Goal: Transaction & Acquisition: Purchase product/service

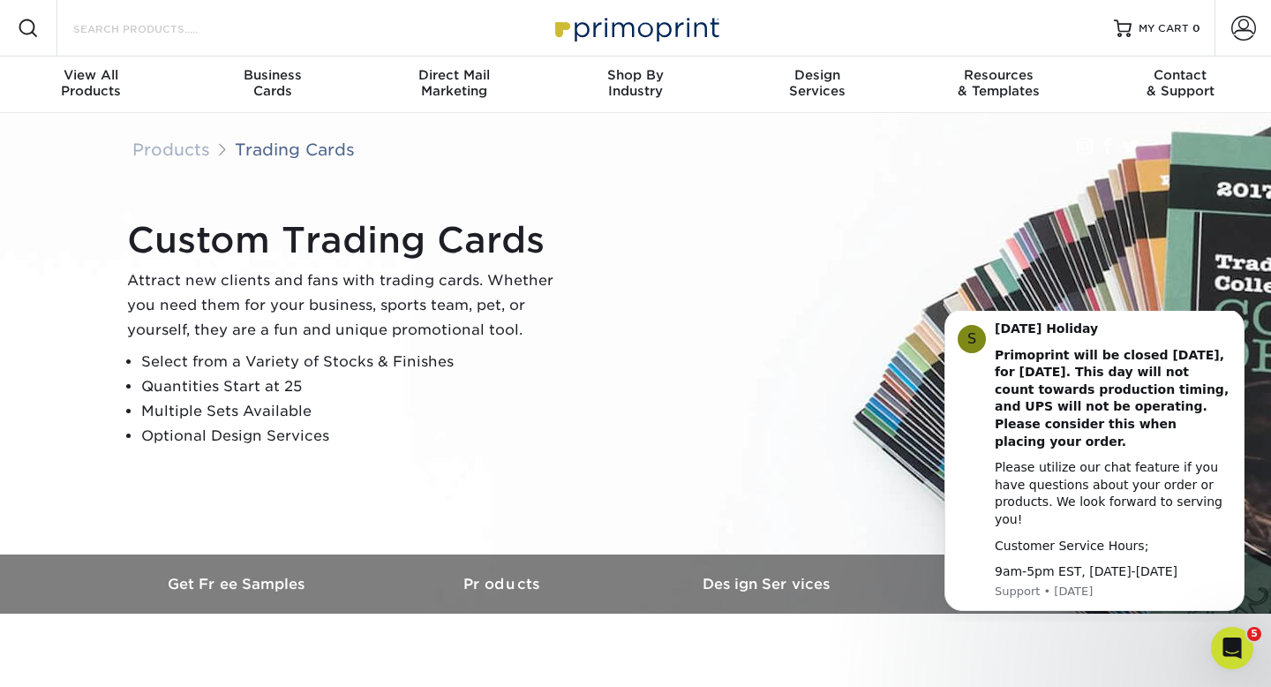
click at [181, 26] on input "Search Products" at bounding box center [158, 28] width 172 height 21
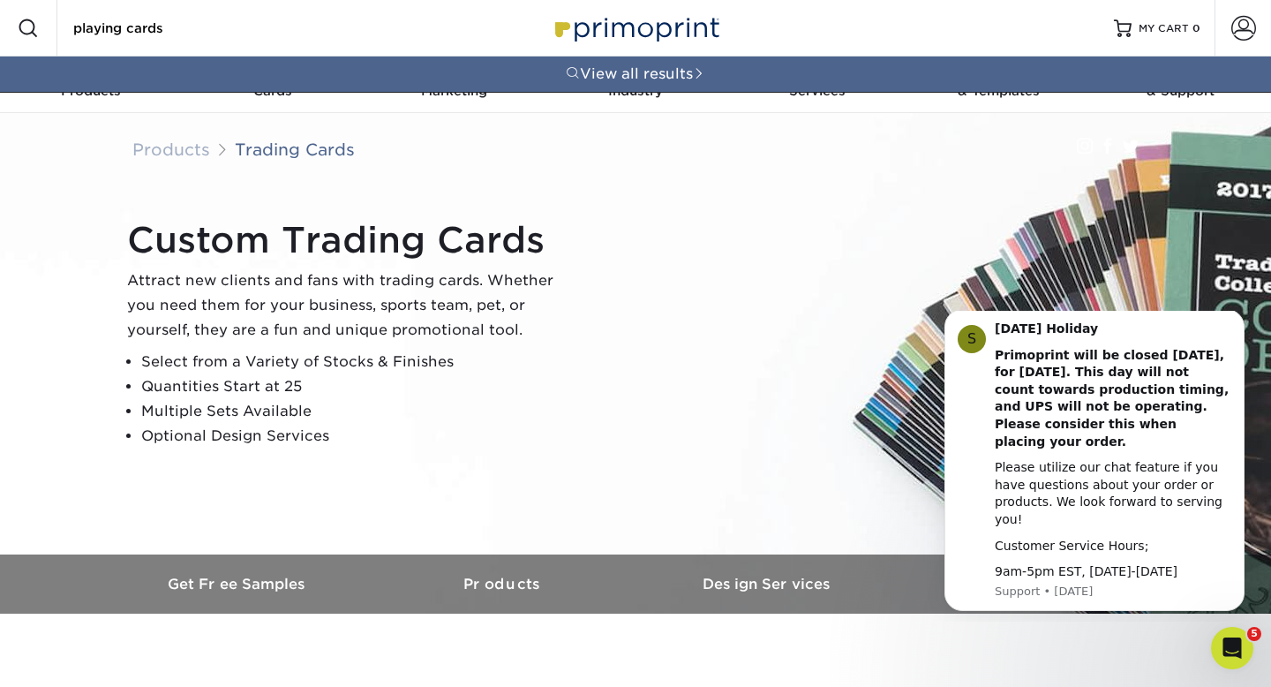
type input "playing cards"
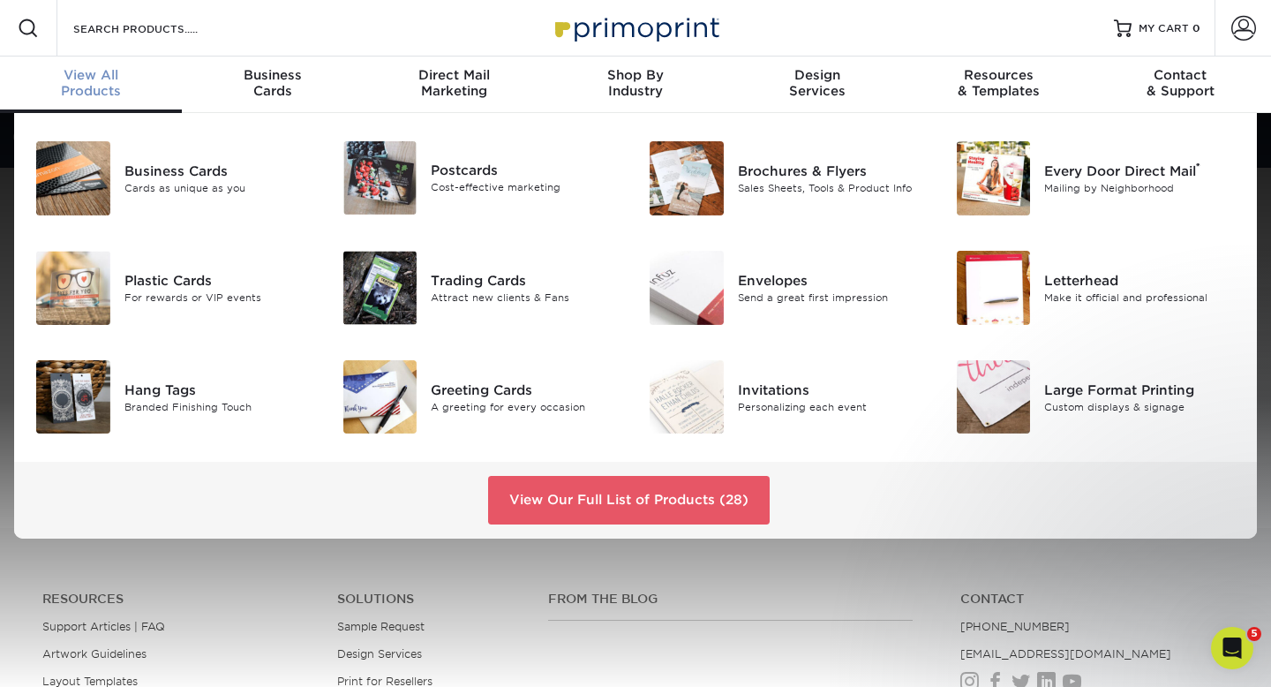
click at [94, 95] on div "View All Products" at bounding box center [91, 83] width 182 height 32
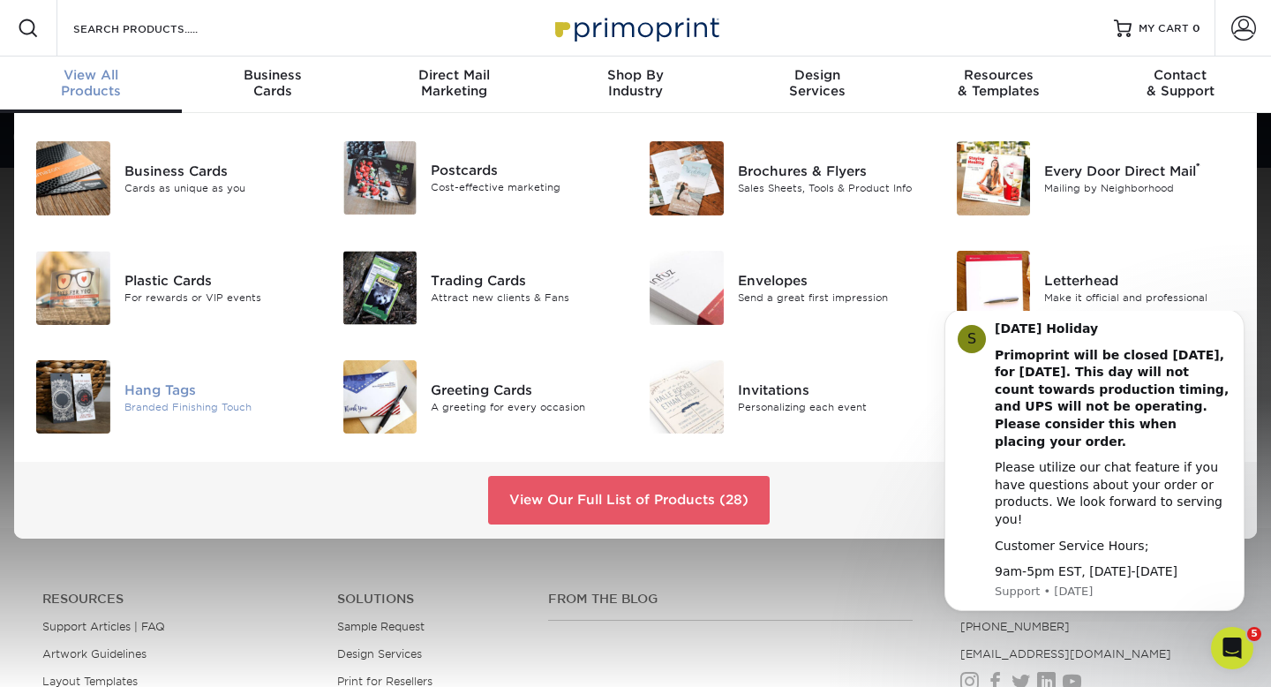
click at [160, 388] on div "Hang Tags" at bounding box center [220, 389] width 192 height 19
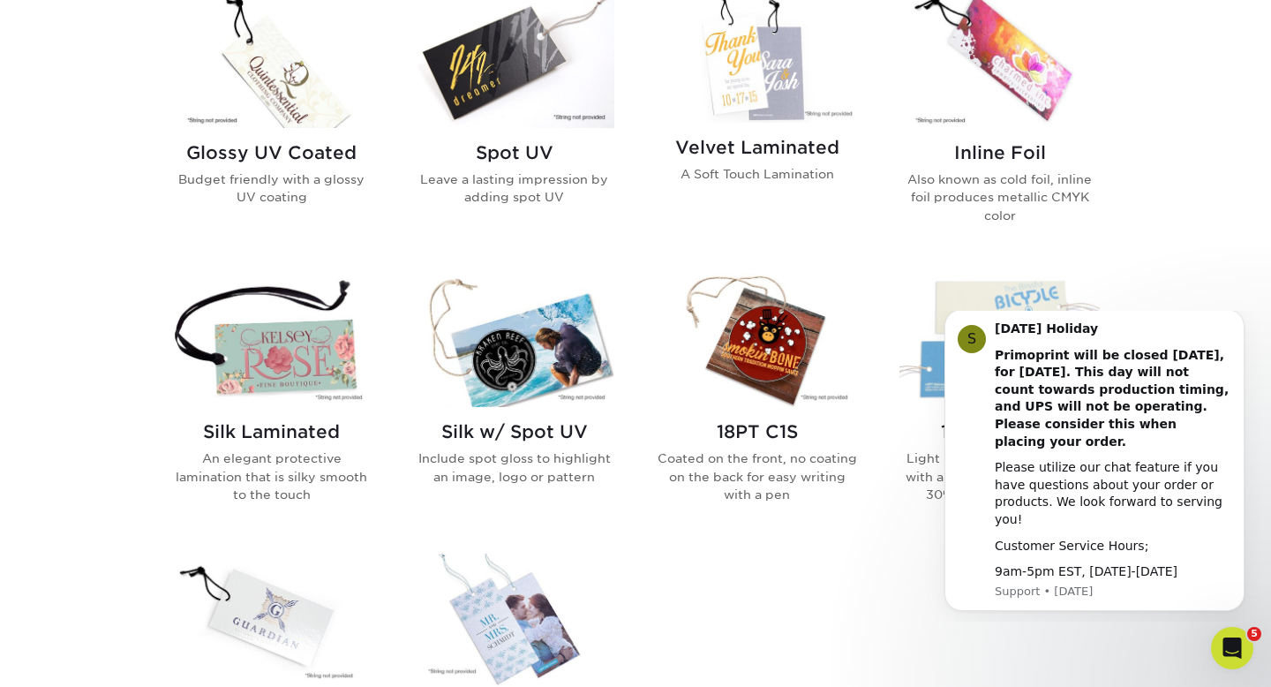
scroll to position [1157, 0]
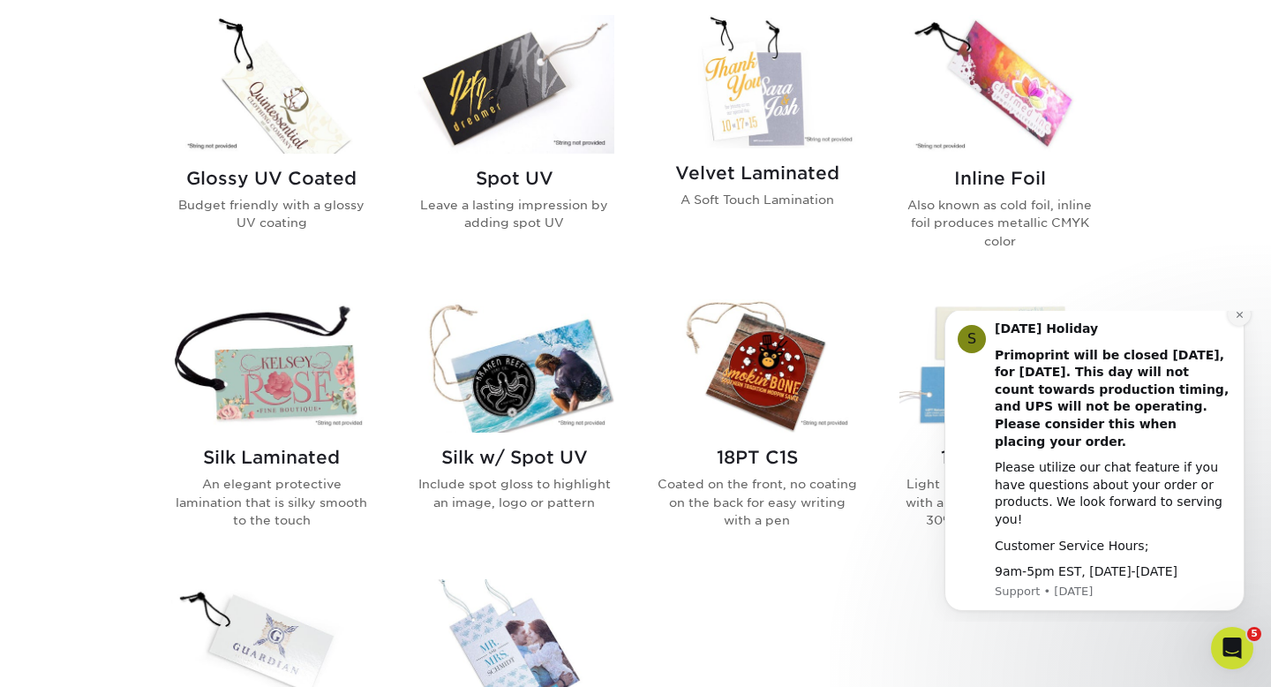
click at [1239, 326] on button "Dismiss notification" at bounding box center [1239, 314] width 23 height 23
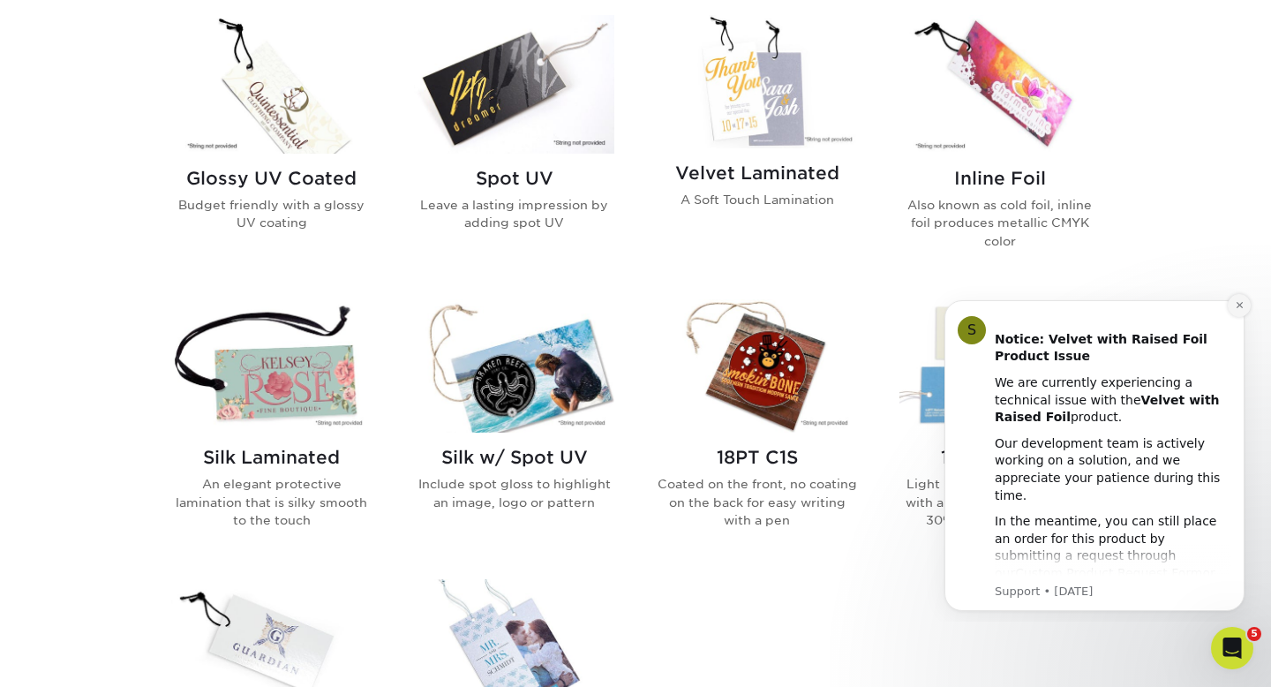
click at [1238, 307] on icon "Dismiss notification" at bounding box center [1240, 305] width 10 height 10
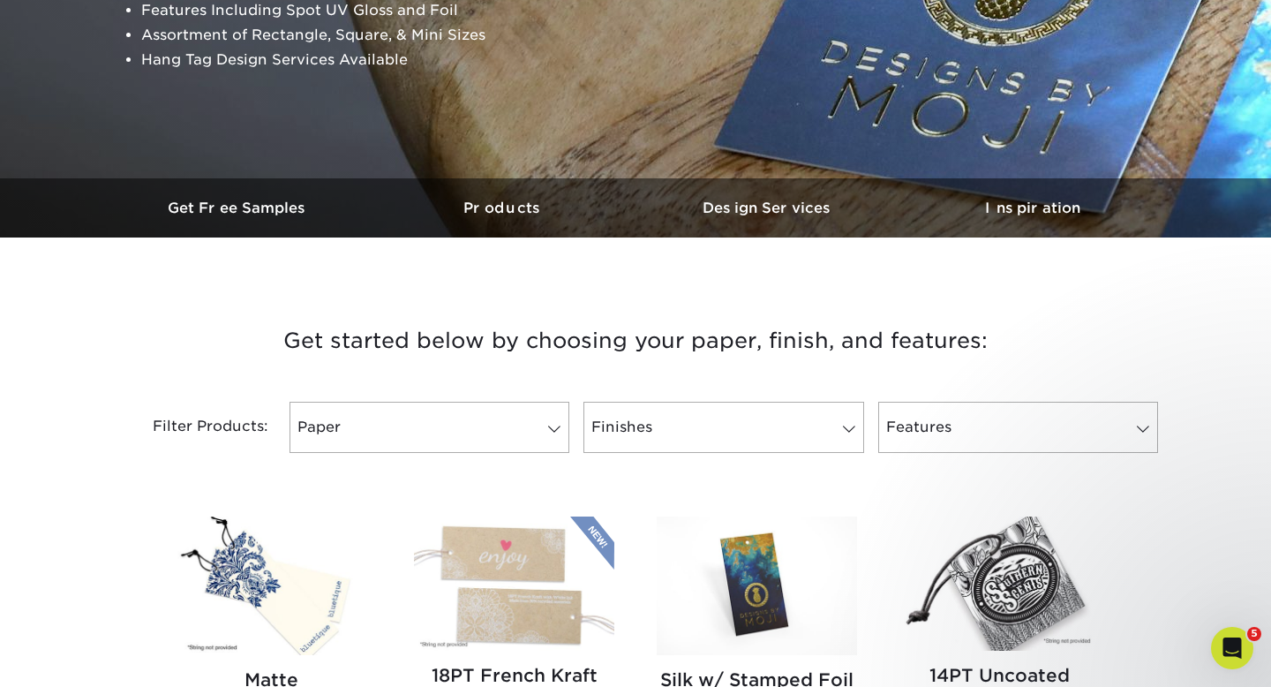
scroll to position [387, 0]
